Goal: Task Accomplishment & Management: Complete application form

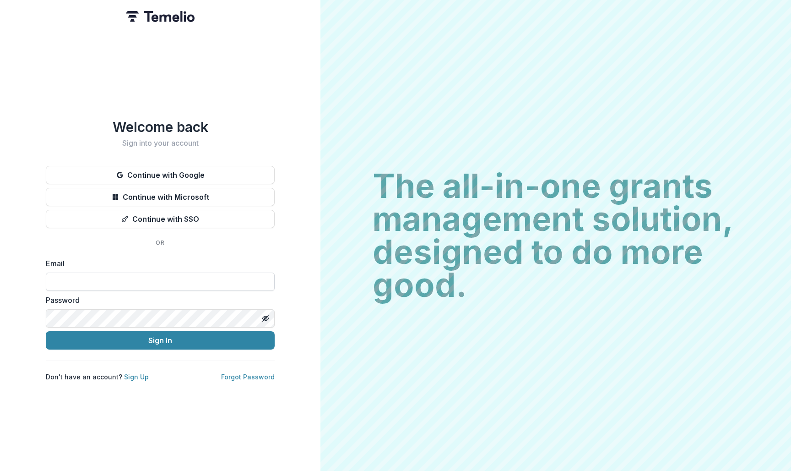
type input "**********"
click at [160, 337] on button "Sign In" at bounding box center [160, 340] width 229 height 18
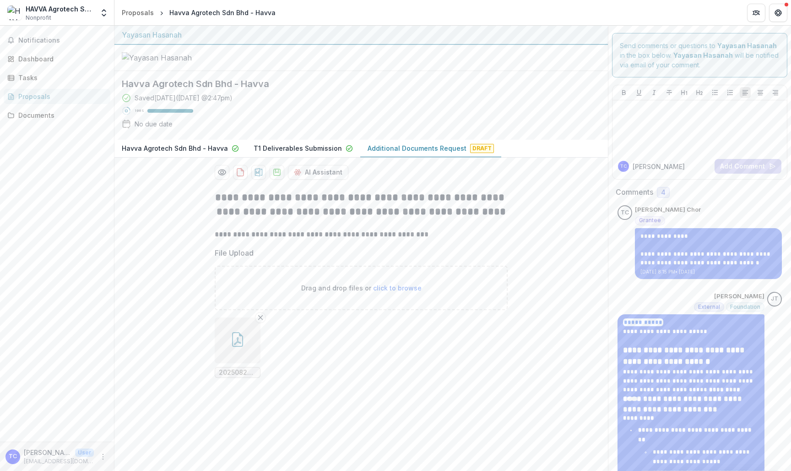
click at [355, 378] on ul "20250827 Additional Documents.pdf" at bounding box center [361, 347] width 293 height 60
click at [311, 153] on p "T1 Deliverables Submission" at bounding box center [298, 148] width 88 height 10
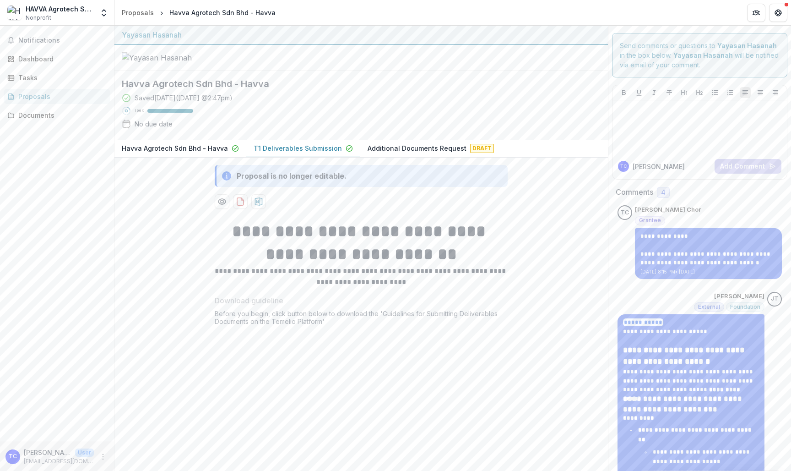
click at [415, 153] on p "Additional Documents Request" at bounding box center [417, 148] width 99 height 10
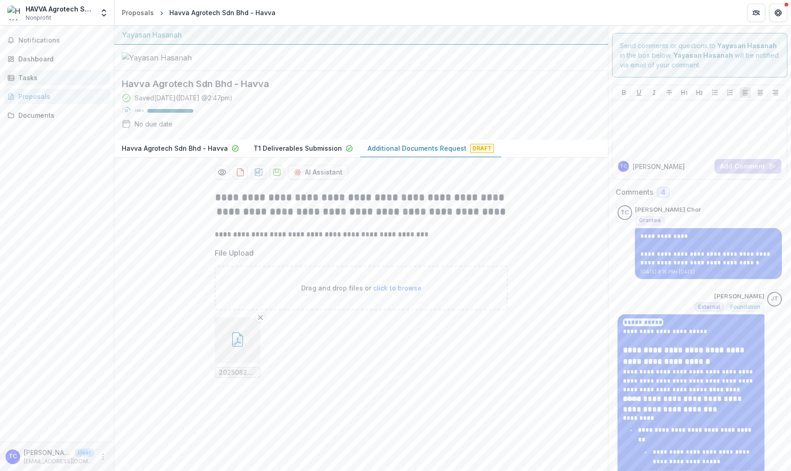
click at [24, 75] on div "Tasks" at bounding box center [60, 78] width 85 height 10
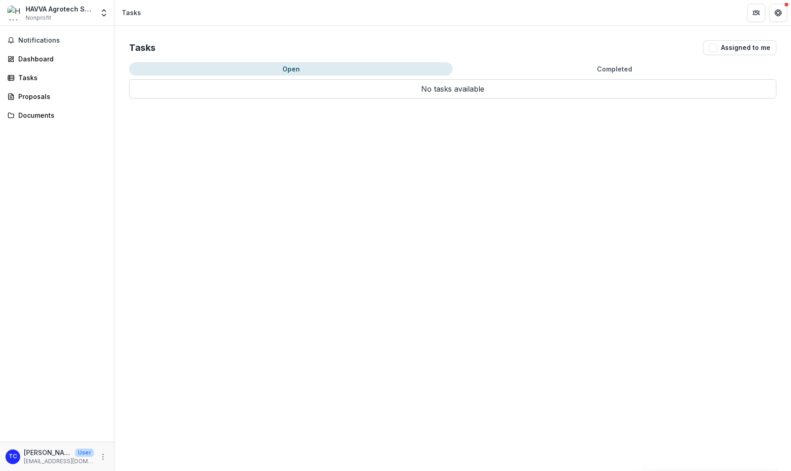
click at [572, 65] on button "Completed" at bounding box center [615, 68] width 324 height 13
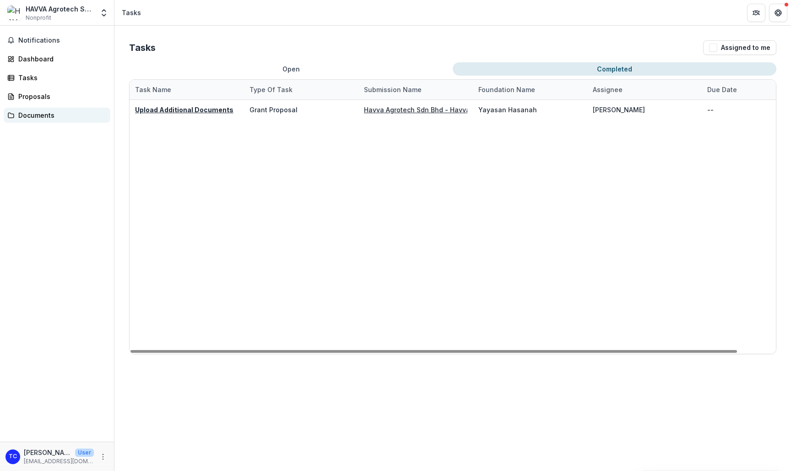
click at [38, 112] on div "Documents" at bounding box center [60, 115] width 85 height 10
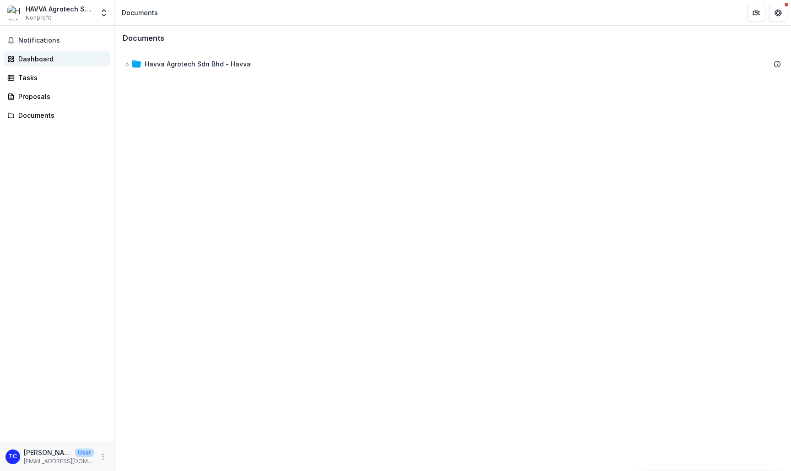
click at [38, 57] on div "Dashboard" at bounding box center [60, 59] width 85 height 10
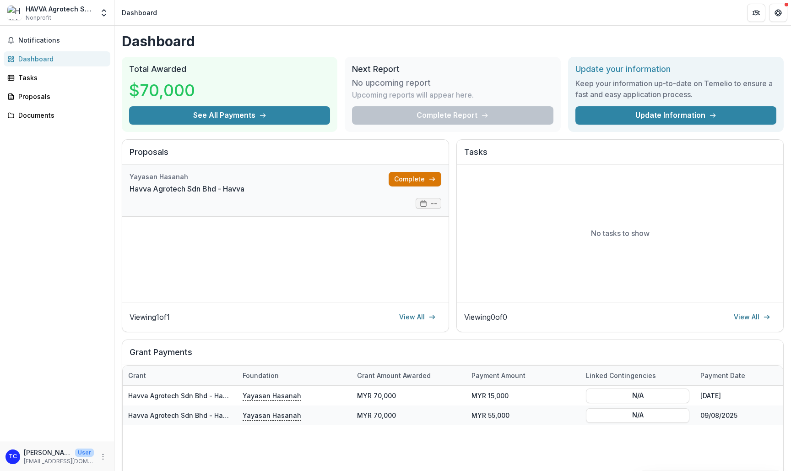
click at [407, 180] on link "Complete" at bounding box center [415, 179] width 53 height 15
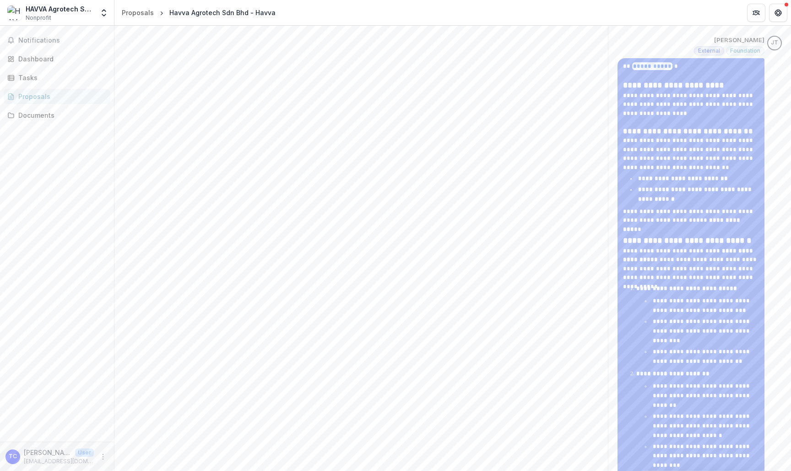
scroll to position [1875, 0]
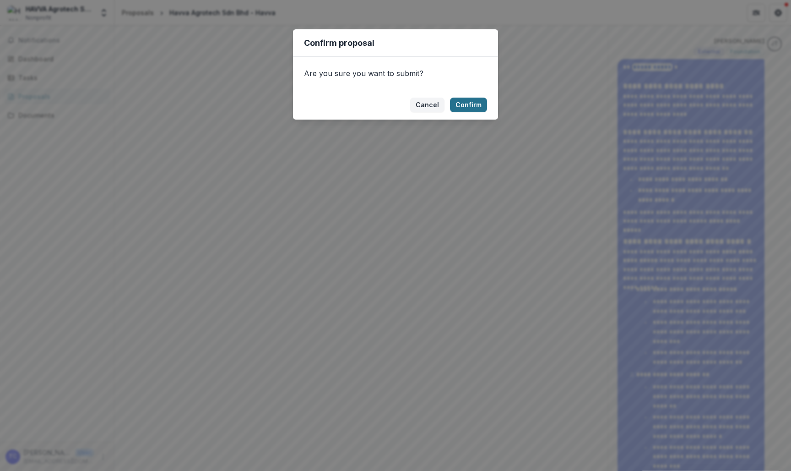
click at [469, 110] on button "Confirm" at bounding box center [468, 105] width 37 height 15
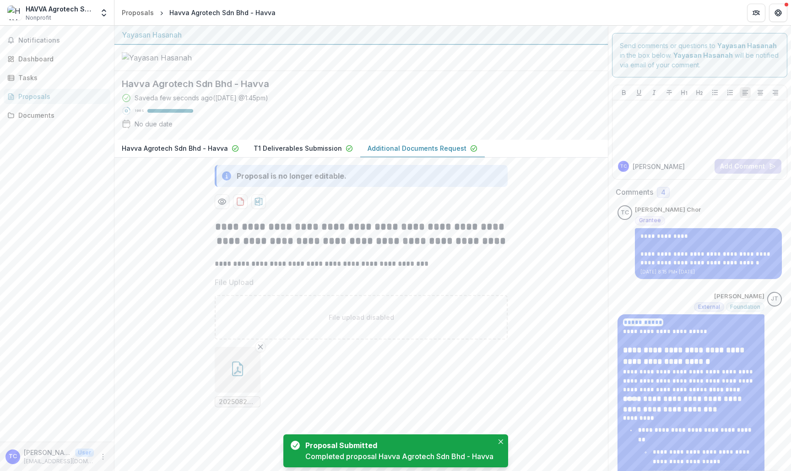
scroll to position [0, 0]
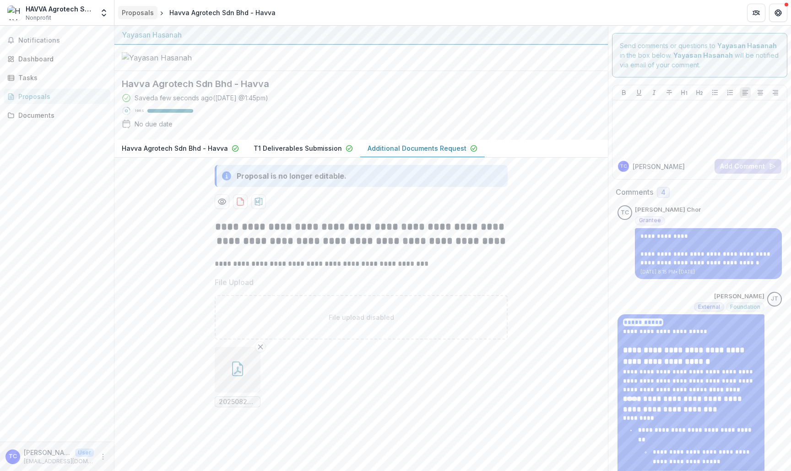
click at [151, 10] on div "Proposals" at bounding box center [138, 13] width 32 height 10
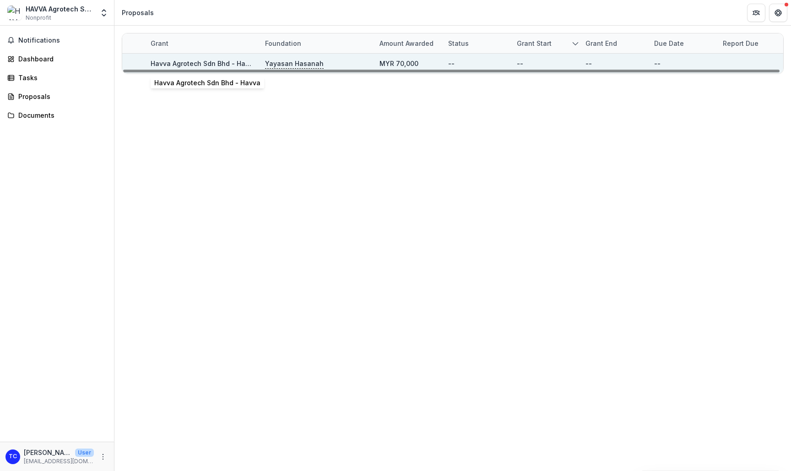
click at [244, 61] on link "Havva Agrotech Sdn Bhd - Havva" at bounding box center [204, 64] width 106 height 8
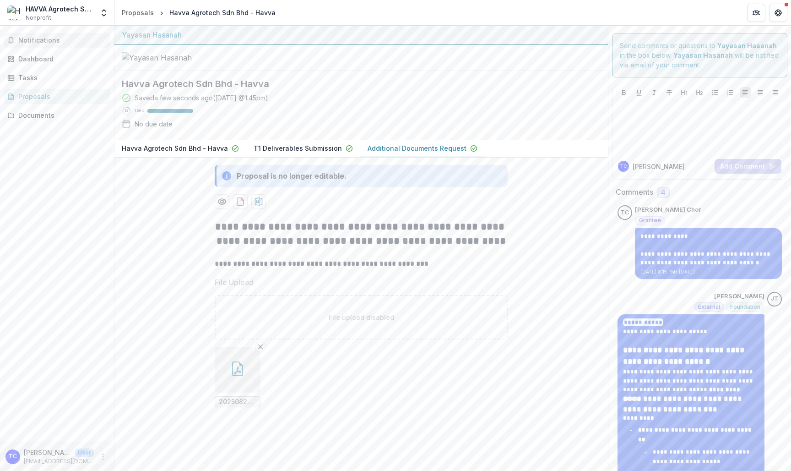
click at [35, 42] on span "Notifications" at bounding box center [62, 41] width 88 height 8
click at [57, 9] on div "HAVVA Agrotech Sdn Bhd" at bounding box center [60, 9] width 68 height 10
click at [34, 63] on div "Dashboard" at bounding box center [60, 59] width 85 height 10
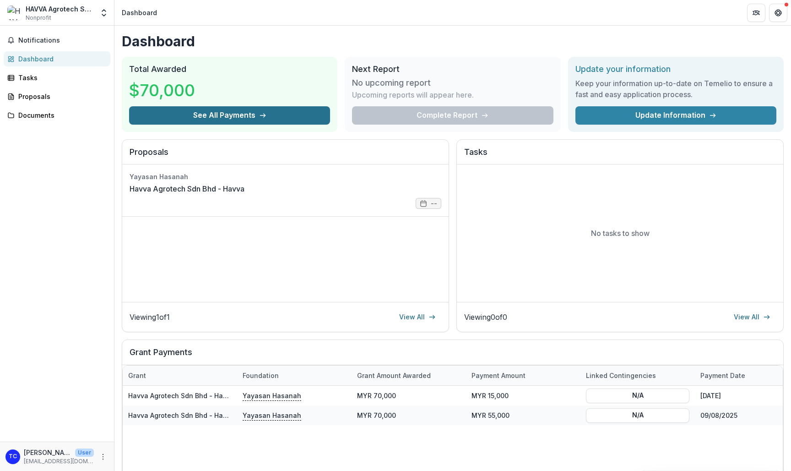
click at [212, 116] on button "See All Payments" at bounding box center [229, 115] width 201 height 18
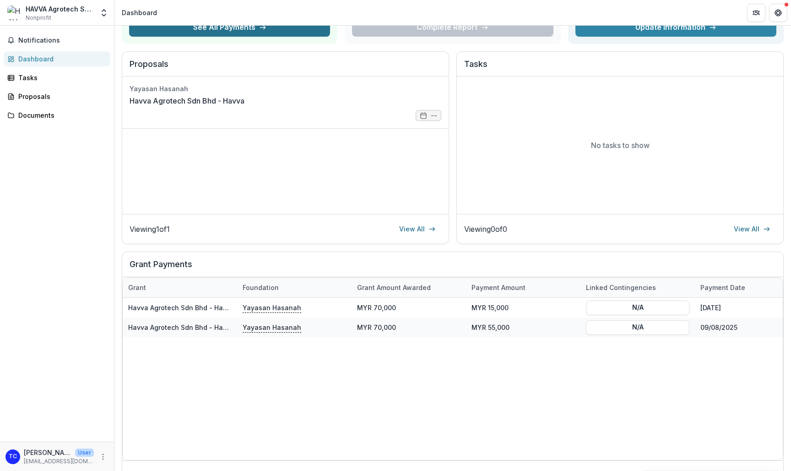
scroll to position [103, 0]
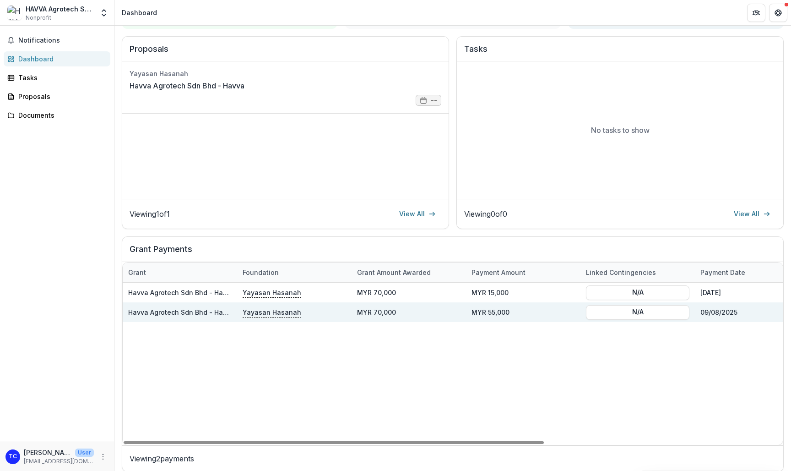
click at [176, 313] on link "Havva Agrotech Sdn Bhd - Havva" at bounding box center [181, 312] width 106 height 8
